Goal: Check status: Check status

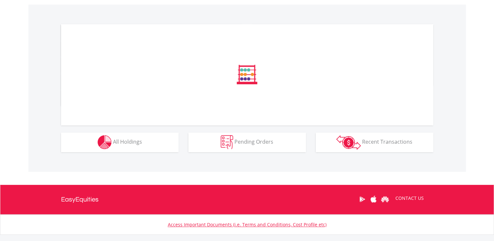
scroll to position [217, 0]
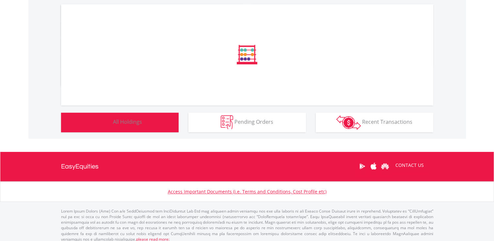
click at [132, 121] on span "All Holdings" at bounding box center [127, 121] width 29 height 7
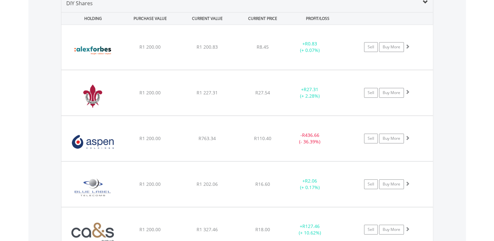
scroll to position [500, 0]
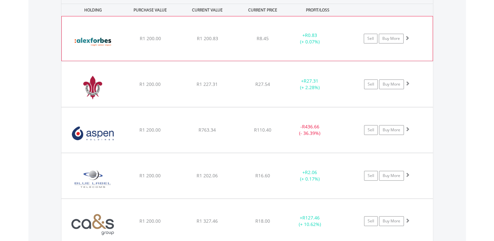
click at [407, 38] on span at bounding box center [407, 38] width 5 height 5
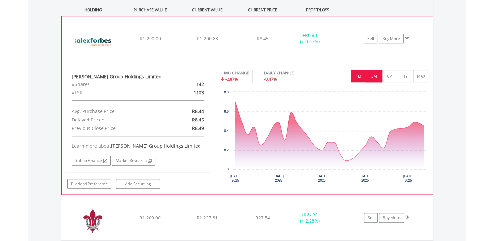
click at [375, 76] on button "3M" at bounding box center [374, 76] width 16 height 12
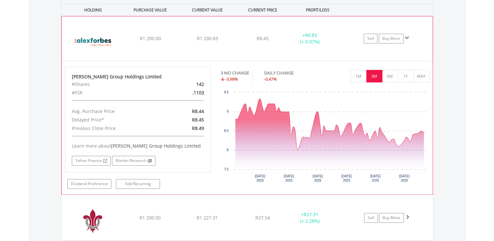
click at [407, 37] on span at bounding box center [407, 38] width 5 height 5
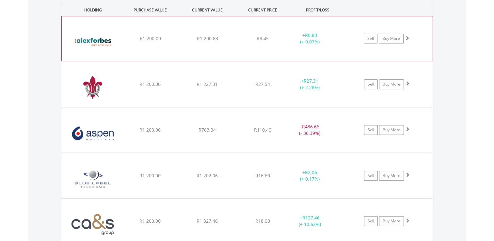
click at [407, 37] on span at bounding box center [407, 38] width 5 height 5
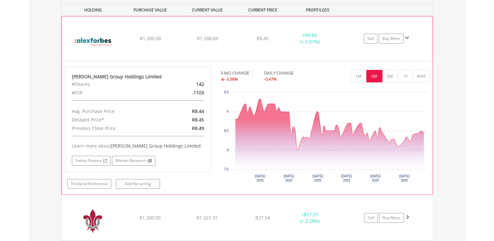
click at [407, 37] on span at bounding box center [407, 38] width 5 height 5
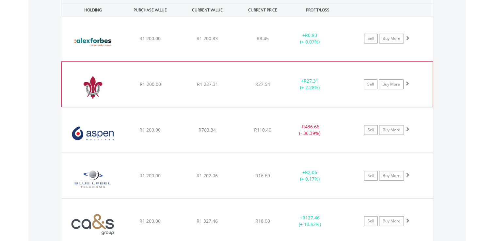
click at [406, 83] on span at bounding box center [407, 83] width 5 height 5
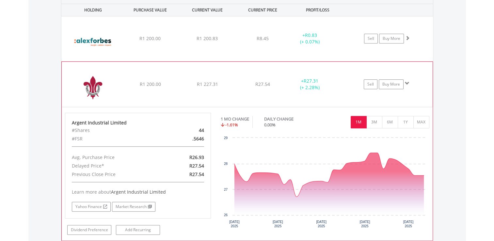
click at [406, 81] on span at bounding box center [407, 83] width 5 height 5
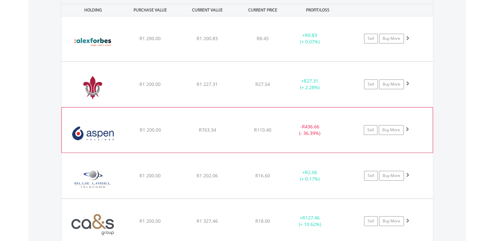
click at [407, 128] on span at bounding box center [407, 129] width 5 height 5
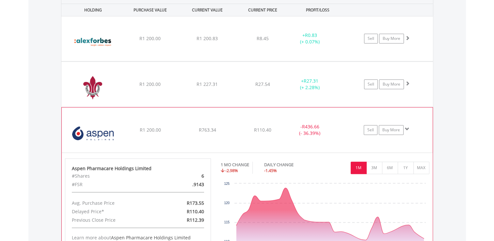
click at [408, 127] on span at bounding box center [407, 129] width 5 height 5
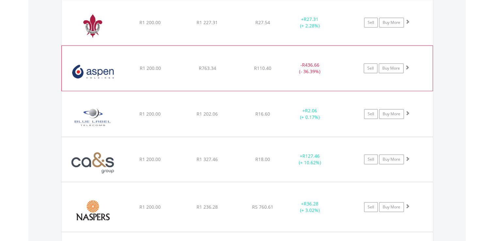
scroll to position [573, 0]
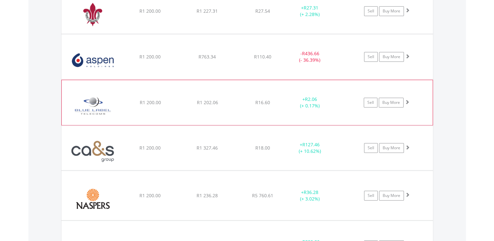
click at [407, 100] on span at bounding box center [407, 102] width 5 height 5
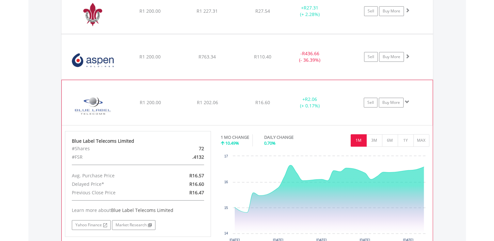
click at [407, 100] on span at bounding box center [407, 102] width 5 height 5
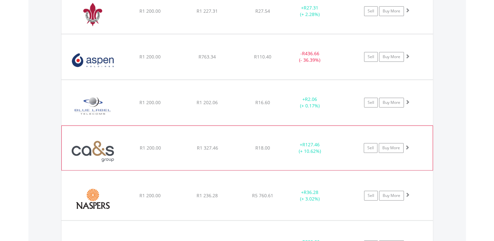
click at [407, 146] on span at bounding box center [407, 147] width 5 height 5
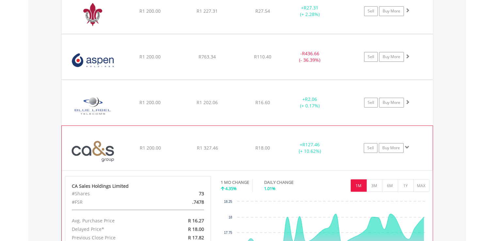
click at [407, 146] on span at bounding box center [407, 147] width 5 height 5
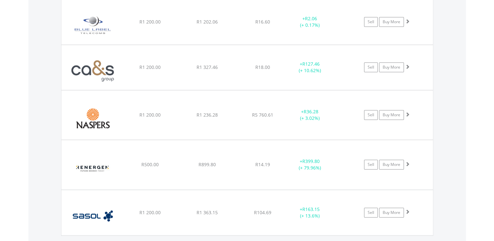
scroll to position [712, 0]
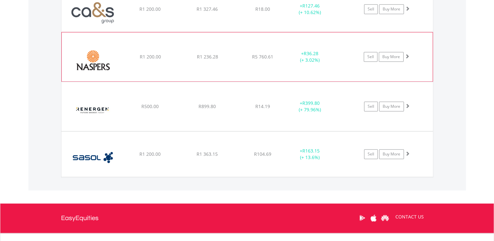
click at [407, 55] on span at bounding box center [407, 56] width 5 height 5
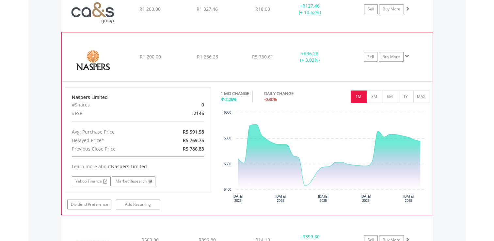
click at [407, 55] on span at bounding box center [407, 56] width 5 height 5
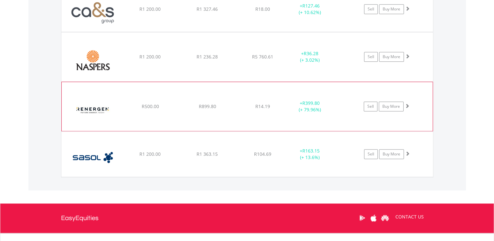
click at [407, 104] on span at bounding box center [407, 105] width 5 height 5
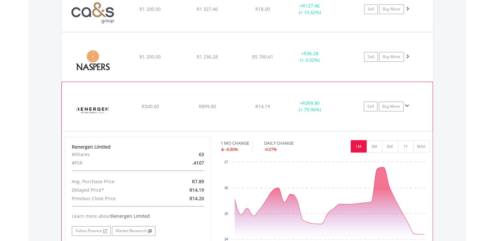
click at [407, 104] on span at bounding box center [407, 105] width 5 height 5
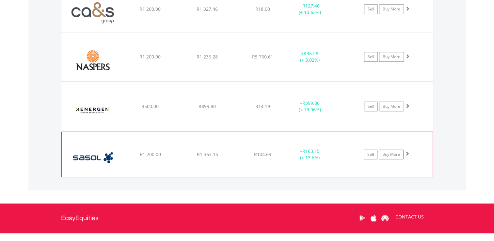
click at [408, 151] on span at bounding box center [407, 153] width 5 height 5
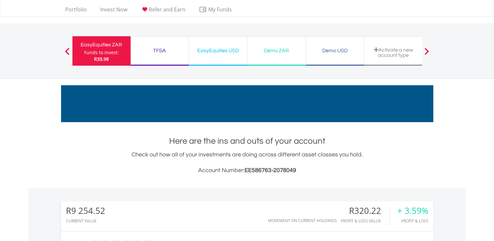
scroll to position [10, 0]
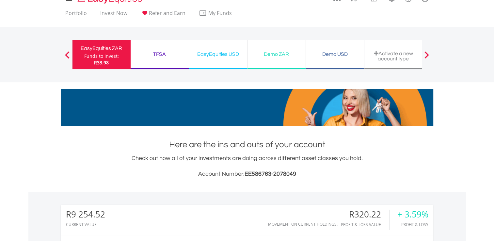
click at [157, 54] on div "TFSA" at bounding box center [159, 54] width 50 height 9
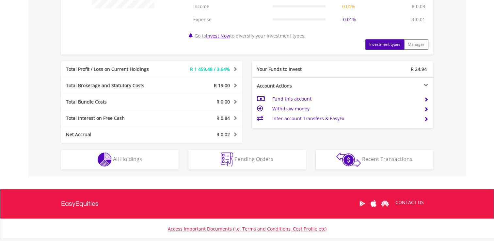
scroll to position [310, 0]
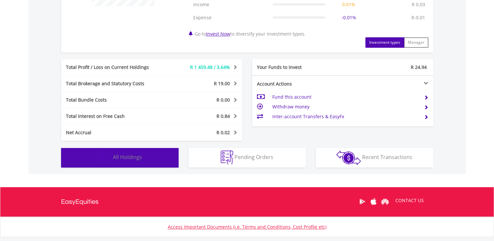
click at [127, 159] on span "All Holdings" at bounding box center [127, 156] width 29 height 7
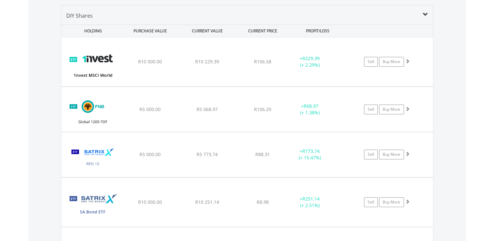
scroll to position [488, 0]
